Goal: Task Accomplishment & Management: Manage account settings

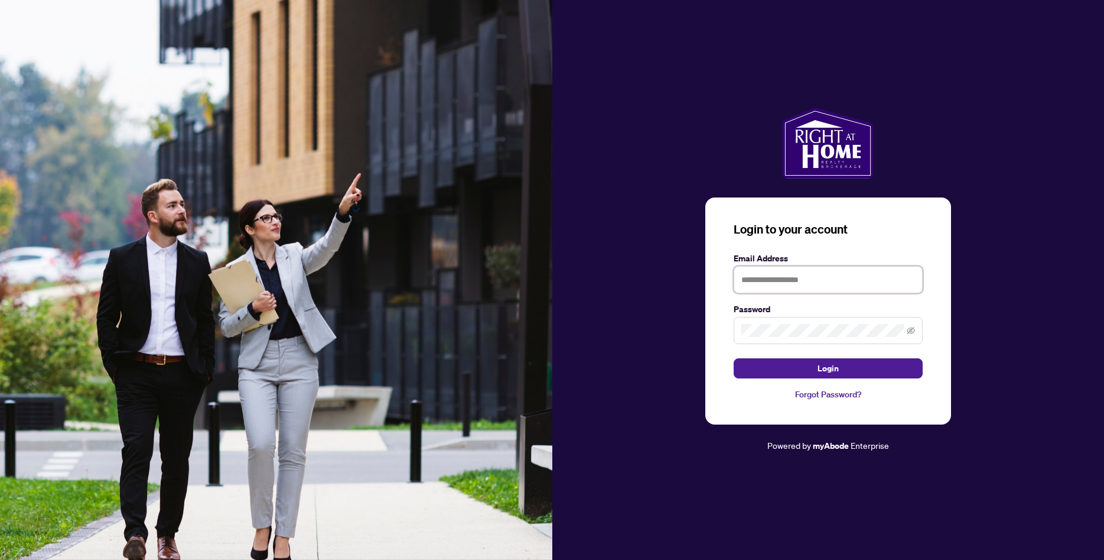
click at [781, 284] on input "text" at bounding box center [828, 279] width 189 height 27
type input "**********"
click at [835, 379] on div "**********" at bounding box center [828, 310] width 246 height 227
click at [835, 374] on span "Login" at bounding box center [828, 368] width 21 height 19
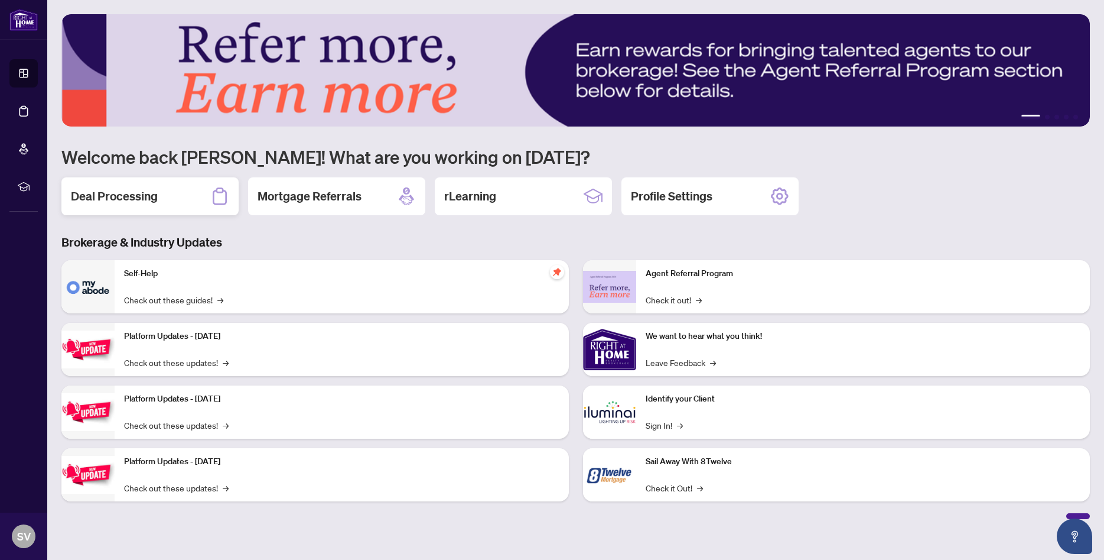
click at [128, 199] on h2 "Deal Processing" at bounding box center [114, 196] width 87 height 17
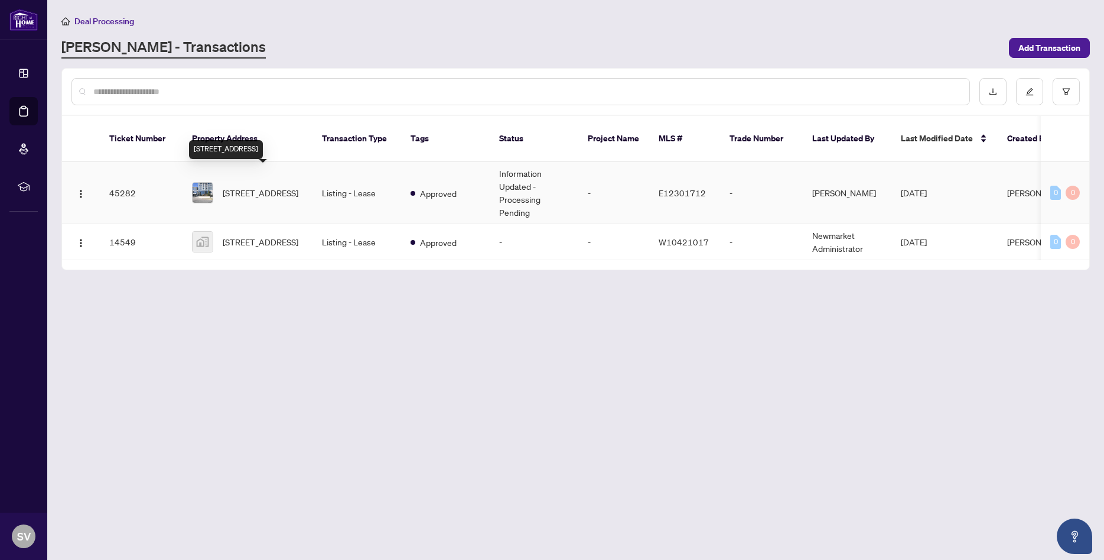
click at [256, 186] on span "[STREET_ADDRESS]" at bounding box center [261, 192] width 76 height 13
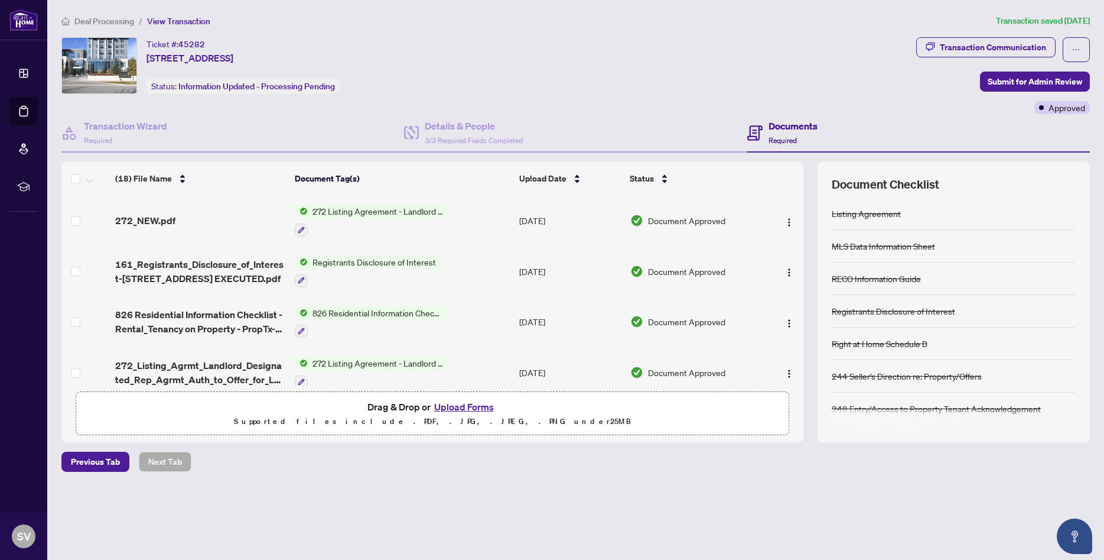
click at [457, 405] on button "Upload Forms" at bounding box center [464, 406] width 67 height 15
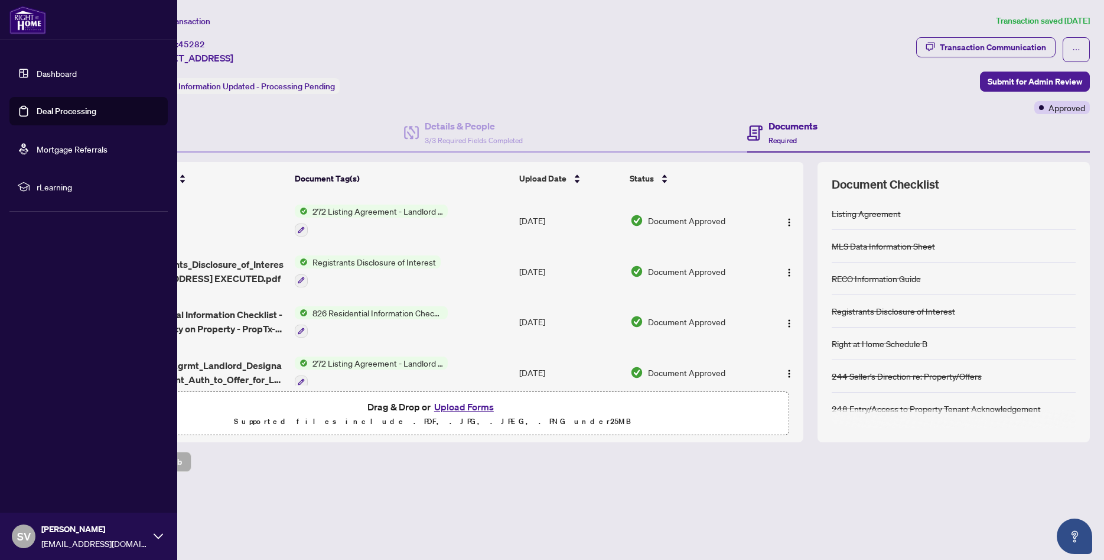
click at [60, 112] on link "Deal Processing" at bounding box center [67, 111] width 60 height 11
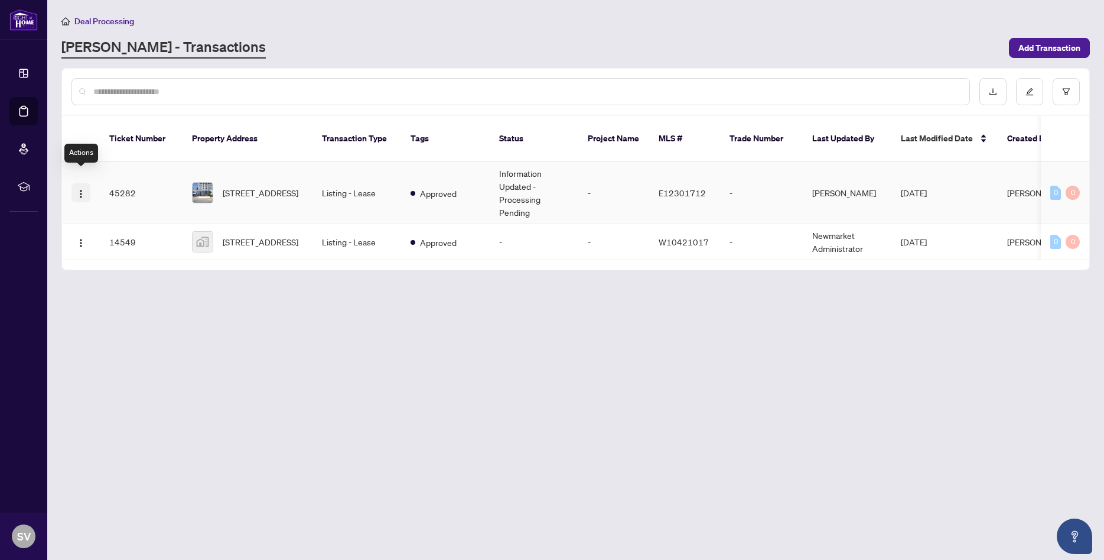
click at [79, 189] on img "button" at bounding box center [80, 193] width 9 height 9
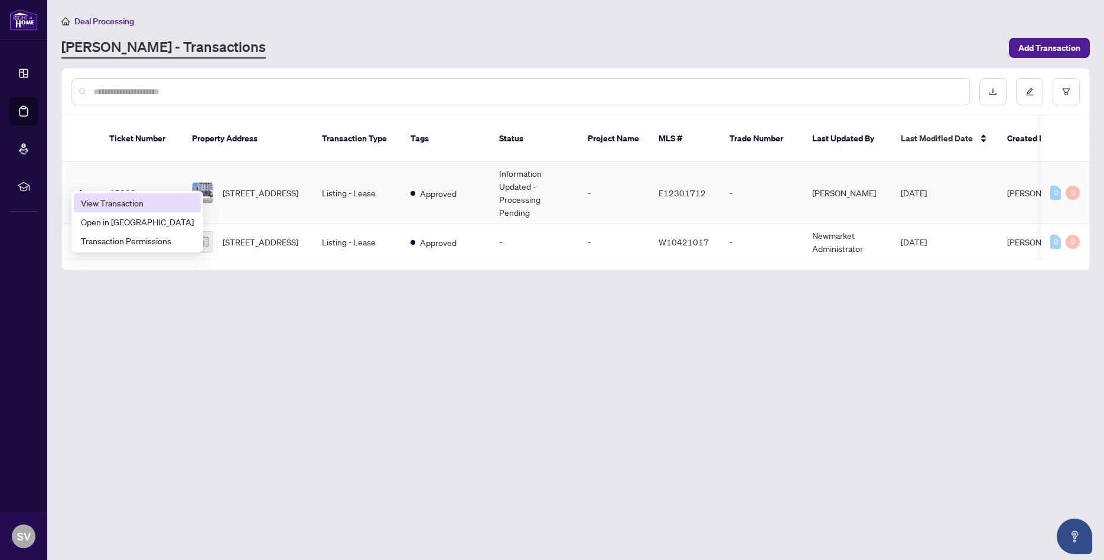
click at [90, 203] on span "View Transaction" at bounding box center [137, 202] width 113 height 13
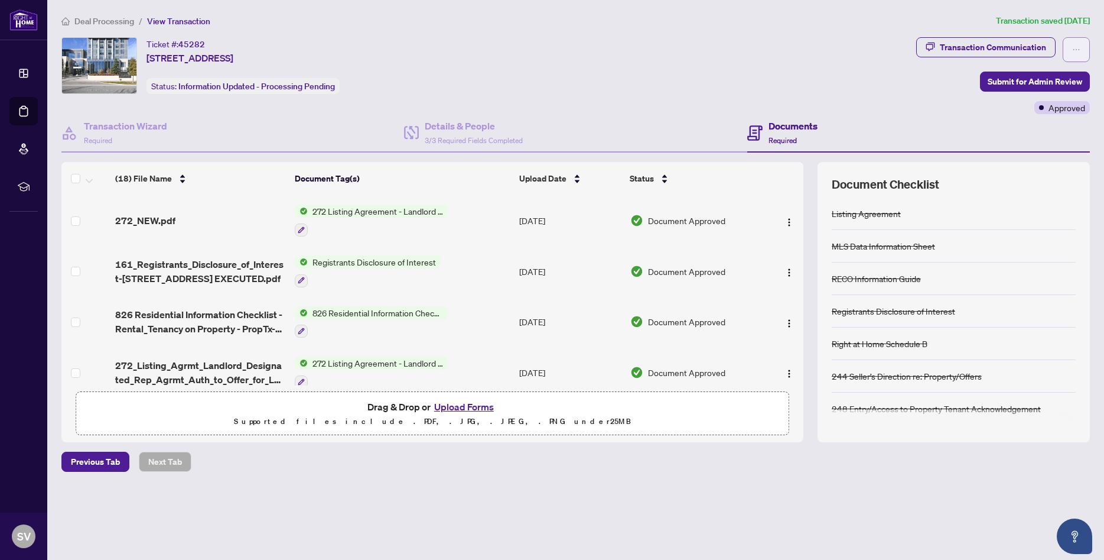
click at [1071, 56] on button "button" at bounding box center [1076, 49] width 27 height 25
click at [614, 93] on div "Ticket #: 45282 [STREET_ADDRESS] Status: Information Updated - Processing Pendi…" at bounding box center [486, 75] width 855 height 77
click at [792, 129] on h4 "Documents" at bounding box center [793, 126] width 49 height 14
click at [448, 132] on div "Details & People 3/3 Required Fields Completed" at bounding box center [474, 133] width 98 height 28
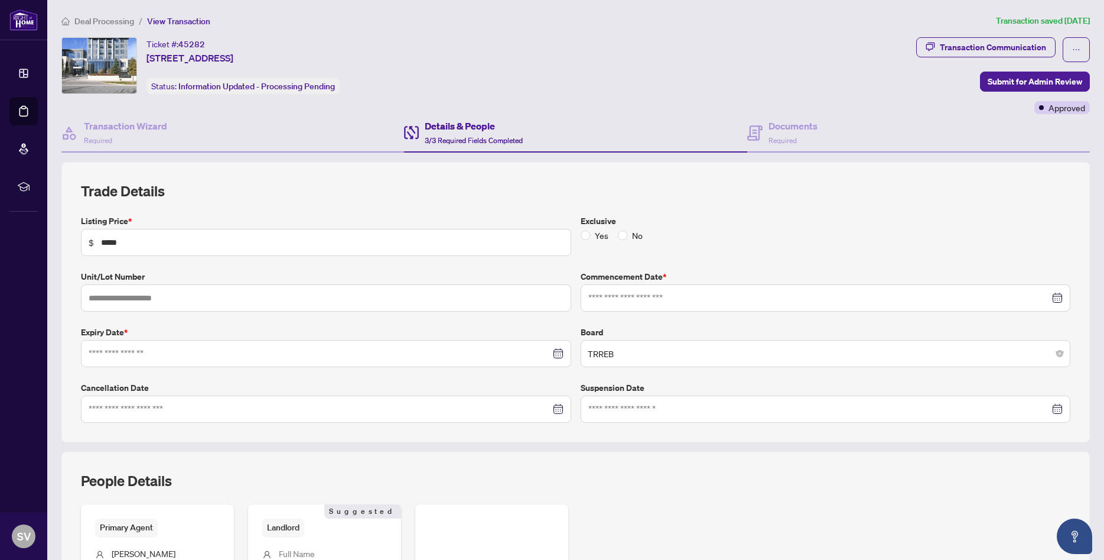
type input "**********"
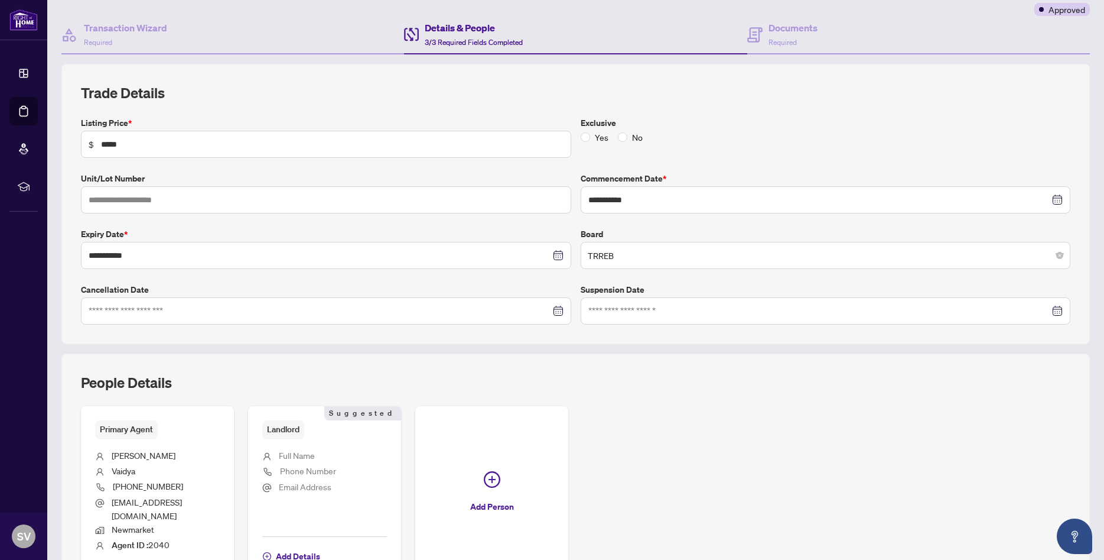
scroll to position [191, 0]
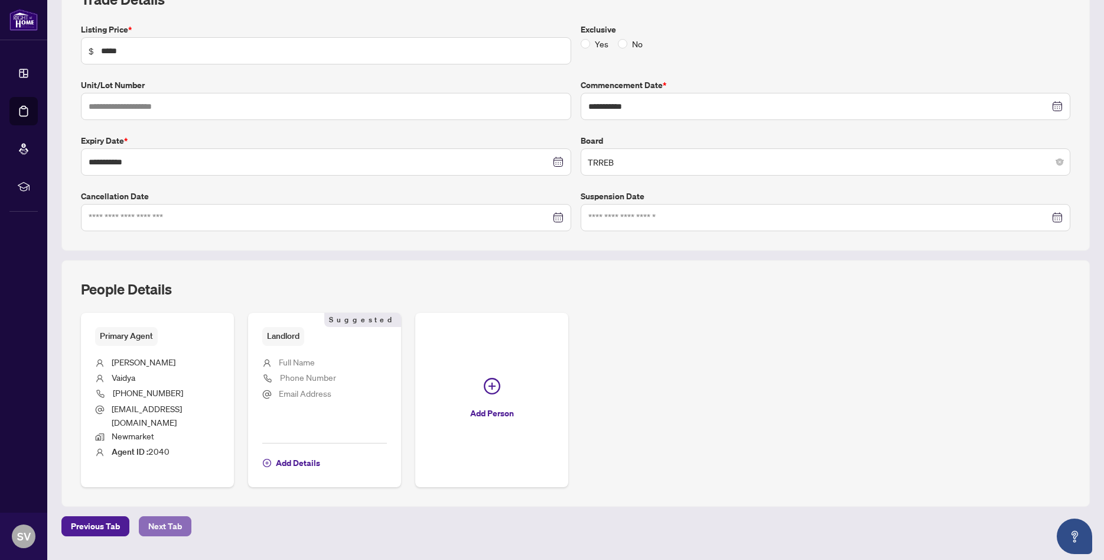
click at [165, 516] on span "Next Tab" at bounding box center [165, 525] width 34 height 19
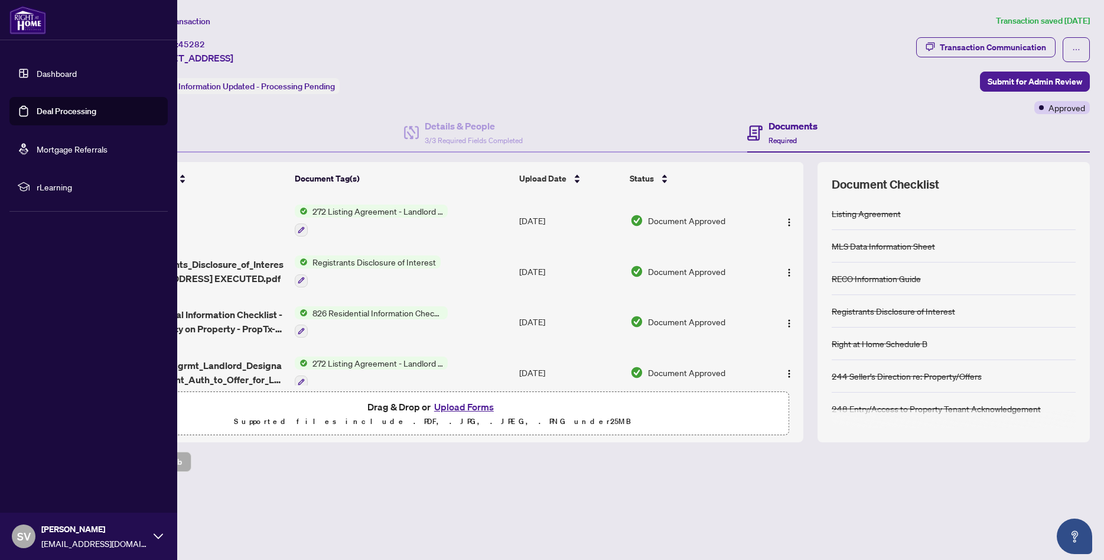
click at [54, 71] on link "Dashboard" at bounding box center [57, 73] width 40 height 11
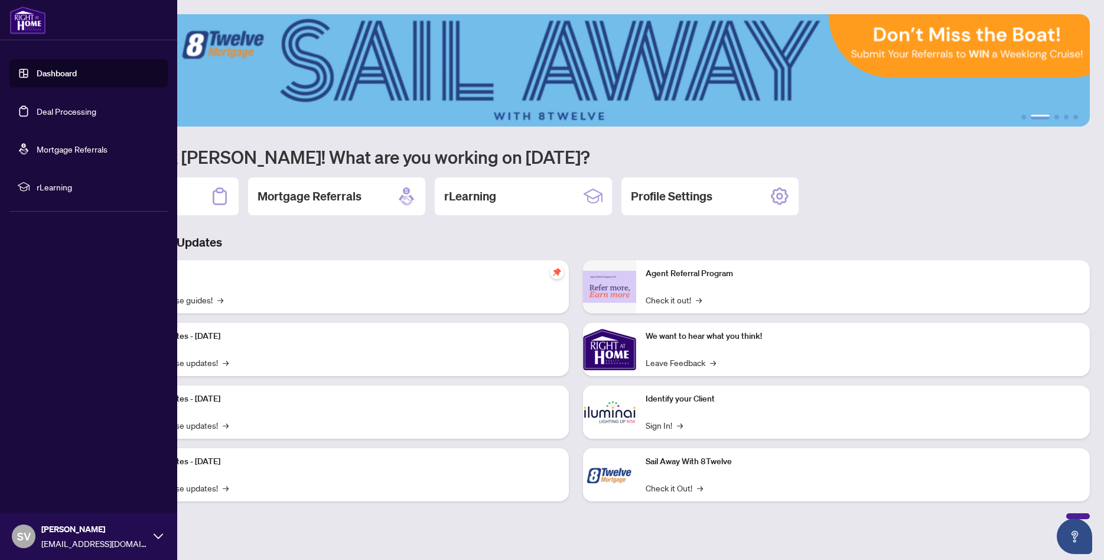
click at [61, 110] on link "Deal Processing" at bounding box center [67, 111] width 60 height 11
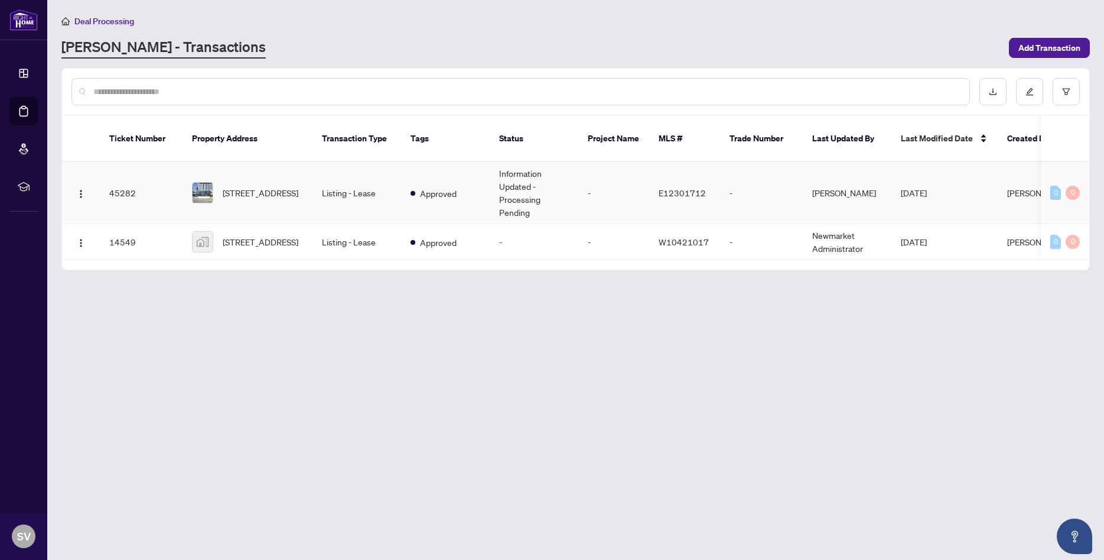
click at [121, 180] on td "45282" at bounding box center [141, 193] width 83 height 62
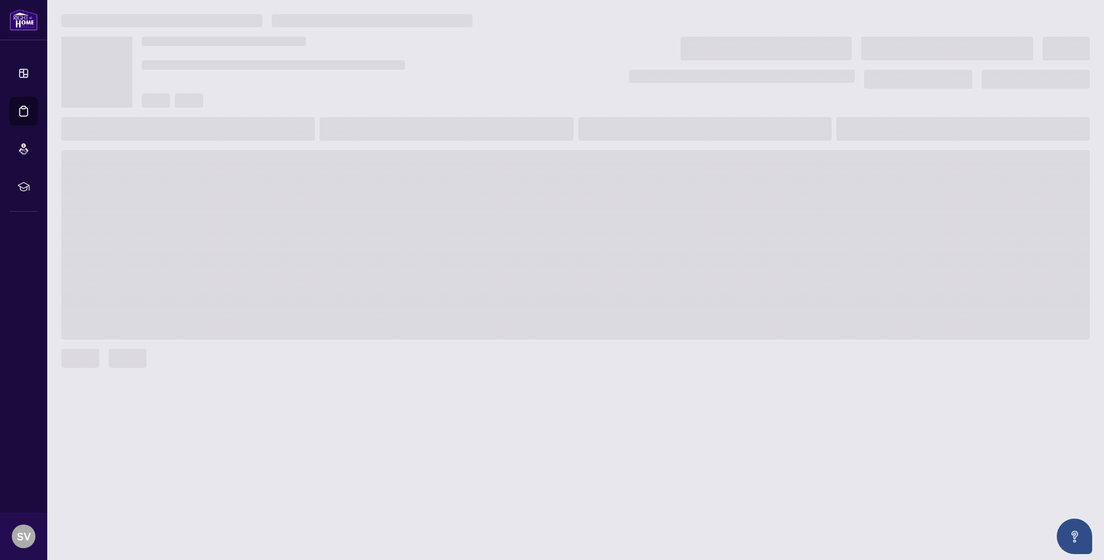
click at [121, 180] on span at bounding box center [575, 244] width 1029 height 189
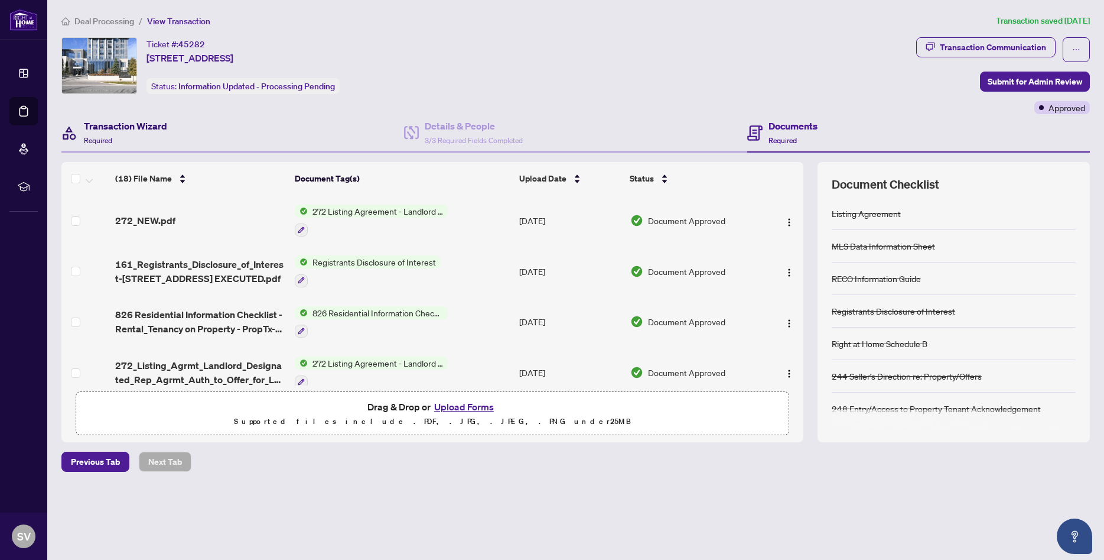
click at [134, 127] on h4 "Transaction Wizard" at bounding box center [125, 126] width 83 height 14
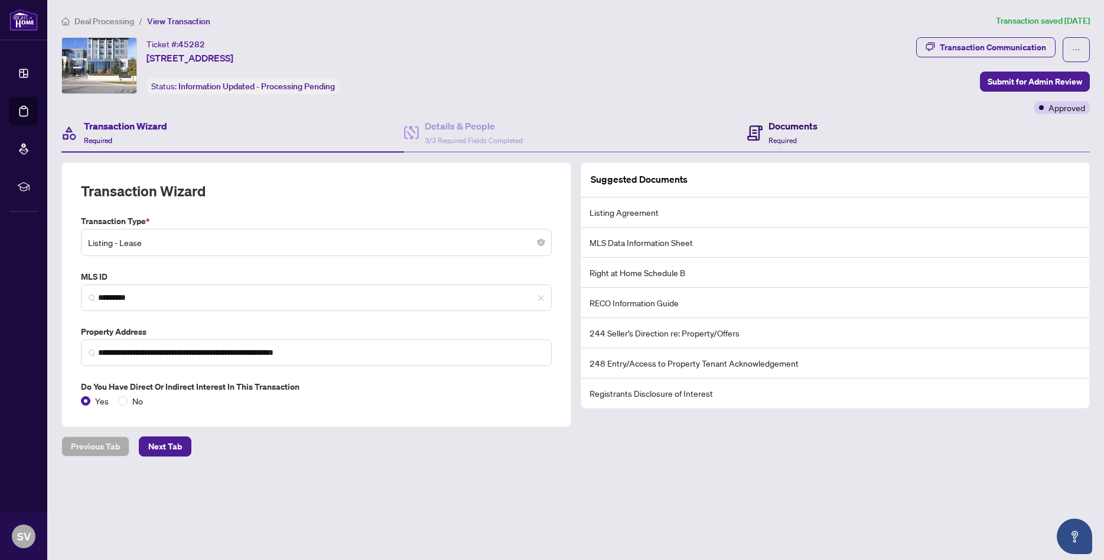
click at [797, 134] on div "Documents Required" at bounding box center [793, 133] width 49 height 28
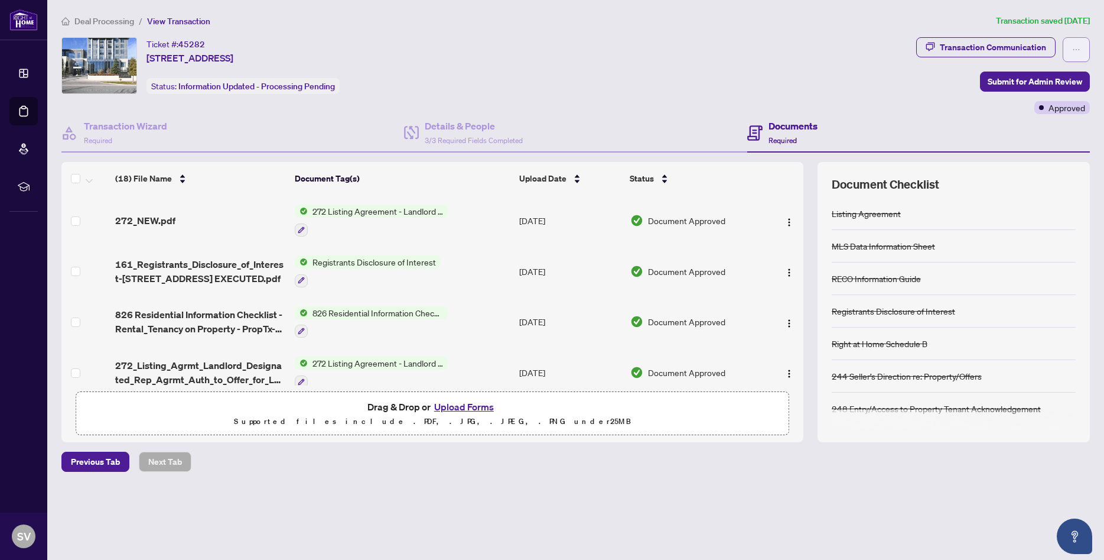
click at [1078, 42] on span "button" at bounding box center [1076, 49] width 8 height 19
click at [973, 48] on div "Transaction Communication" at bounding box center [993, 47] width 106 height 19
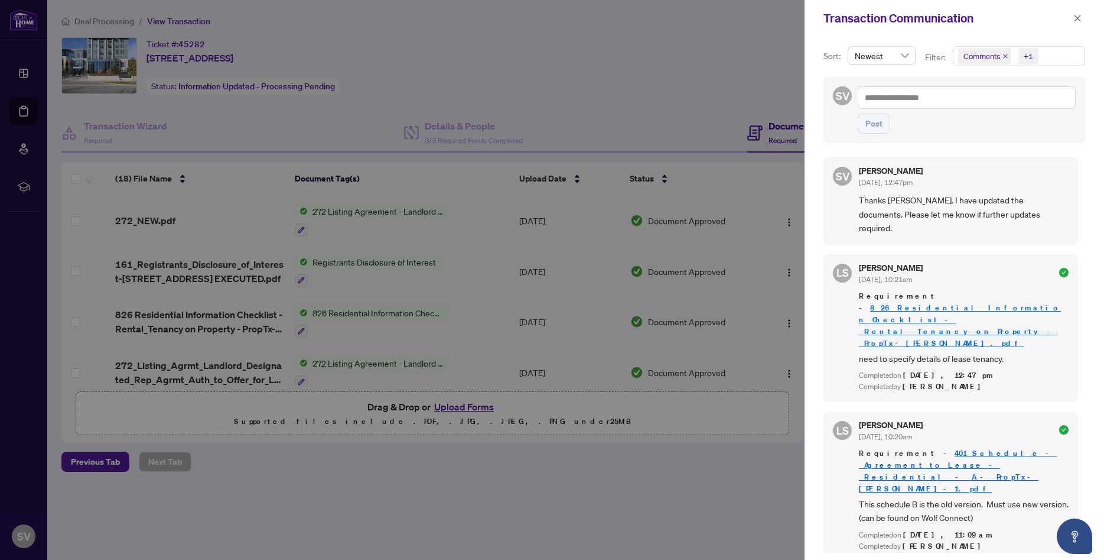
click at [904, 56] on span "Newest" at bounding box center [882, 56] width 54 height 18
click at [684, 49] on div at bounding box center [552, 280] width 1104 height 560
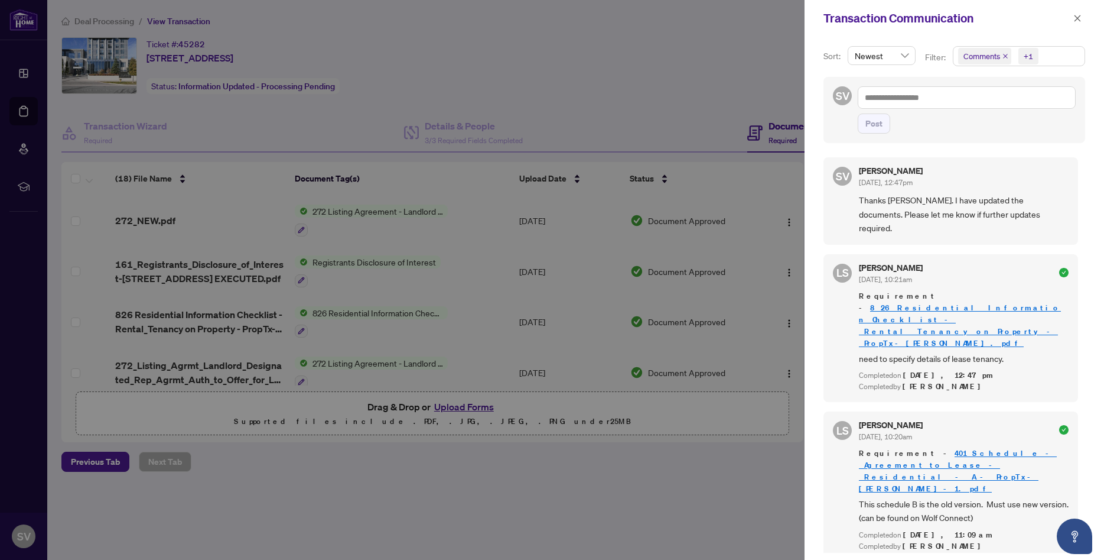
click at [149, 13] on div at bounding box center [552, 280] width 1104 height 560
